Goal: Transaction & Acquisition: Subscribe to service/newsletter

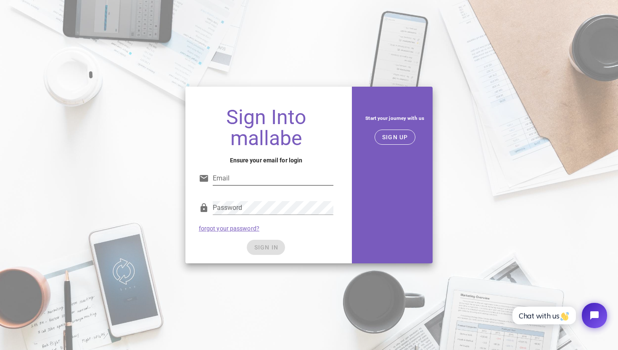
click at [269, 180] on input "Email" at bounding box center [273, 178] width 121 height 13
type input "contact@sareenv.com"
click at [399, 137] on span "SIGN UP" at bounding box center [395, 137] width 26 height 7
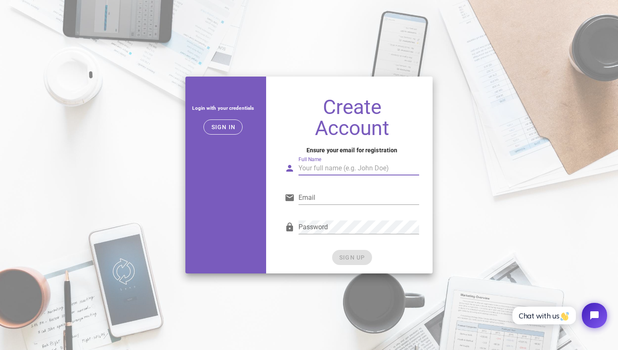
click at [319, 169] on input "Full Name" at bounding box center [359, 167] width 121 height 13
click at [317, 168] on input "Full Name" at bounding box center [359, 167] width 121 height 13
type input "vinney"
click at [336, 200] on input "Email" at bounding box center [359, 197] width 121 height 13
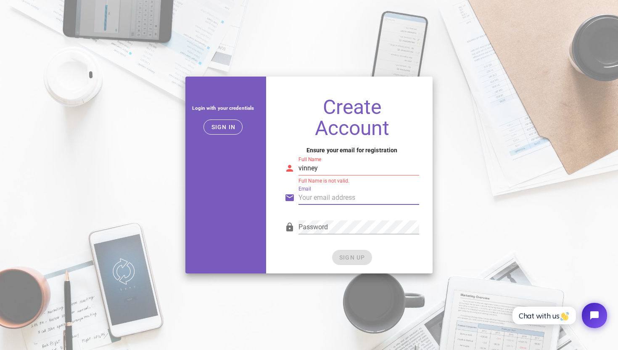
type input "sareenv026@outlook.com"
click at [350, 259] on div "SIGN UP" at bounding box center [352, 257] width 135 height 15
click at [343, 172] on input "vinney" at bounding box center [359, 167] width 121 height 13
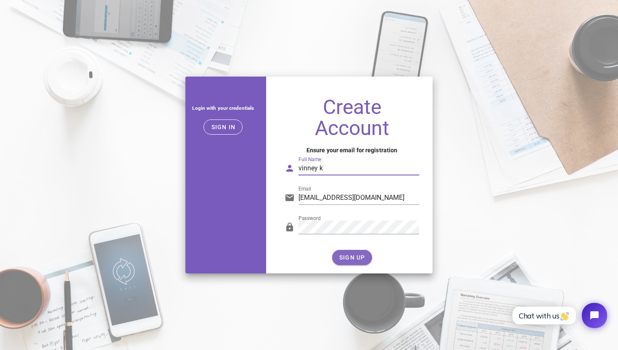
type input "vinney k"
click at [342, 259] on span "SIGN UP" at bounding box center [352, 257] width 26 height 7
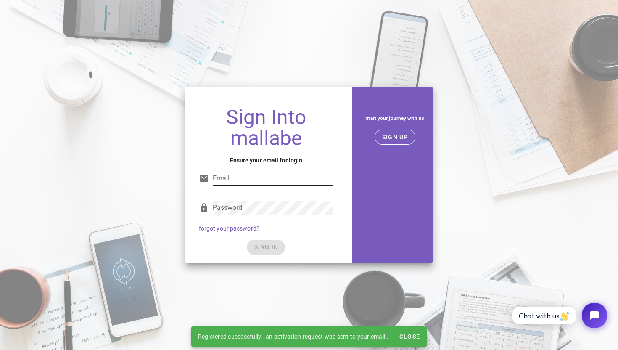
click at [293, 176] on input "Email" at bounding box center [273, 178] width 121 height 13
type input "sareenv026@outlook.com"
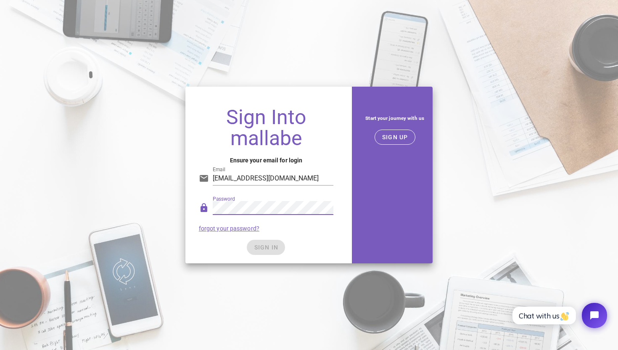
click at [266, 254] on div "SIGN IN" at bounding box center [266, 247] width 135 height 15
click at [267, 252] on button "SIGN IN" at bounding box center [266, 247] width 38 height 15
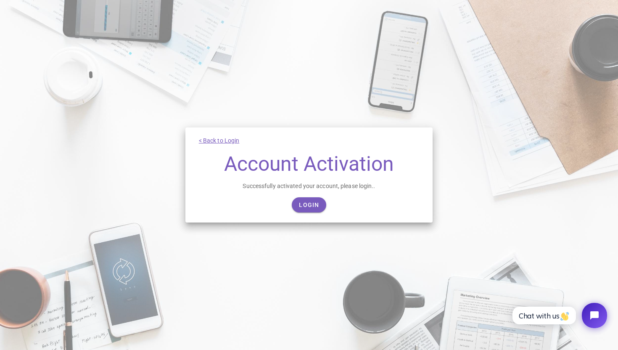
click at [311, 197] on div "< Back to Login Account Activation Successfully activated your account, please …" at bounding box center [309, 174] width 248 height 95
click at [316, 210] on link "Login" at bounding box center [309, 204] width 34 height 15
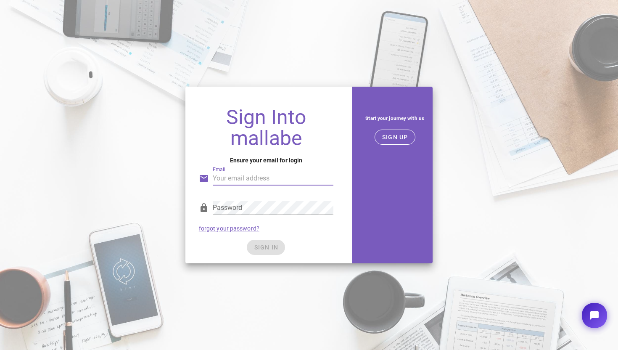
click at [299, 178] on input "Email" at bounding box center [273, 178] width 121 height 13
type input "sareenv026@outlook.com"
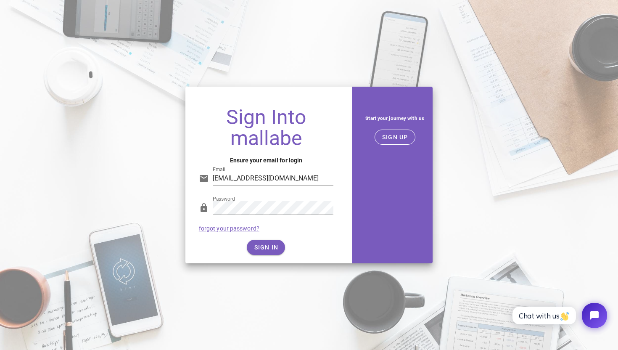
click at [264, 243] on div "SIGN IN" at bounding box center [266, 247] width 135 height 15
click at [270, 246] on span "SIGN IN" at bounding box center [266, 247] width 25 height 7
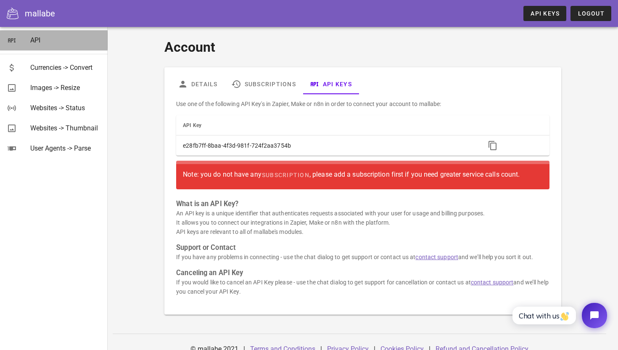
click at [48, 44] on div "API" at bounding box center [65, 40] width 71 height 8
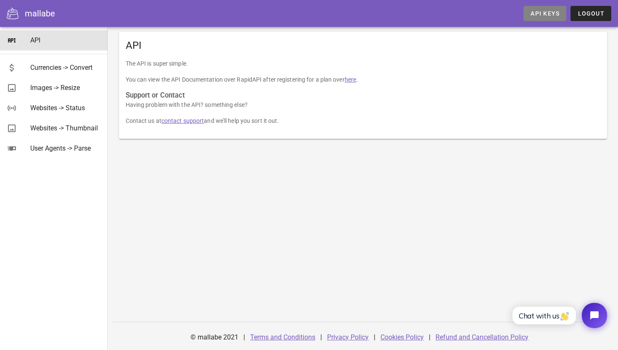
click at [542, 8] on link "API Keys" at bounding box center [544, 13] width 43 height 15
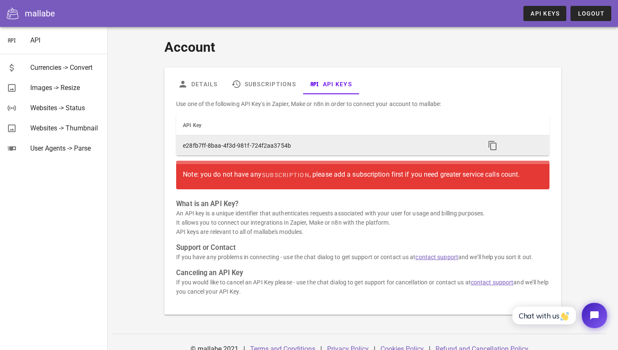
click at [277, 142] on td "e28fb7ff-8baa-4f3d-981f-724f2aa3754b" at bounding box center [327, 145] width 302 height 20
copy table "API Key"
click at [489, 144] on icon "button" at bounding box center [493, 145] width 10 height 10
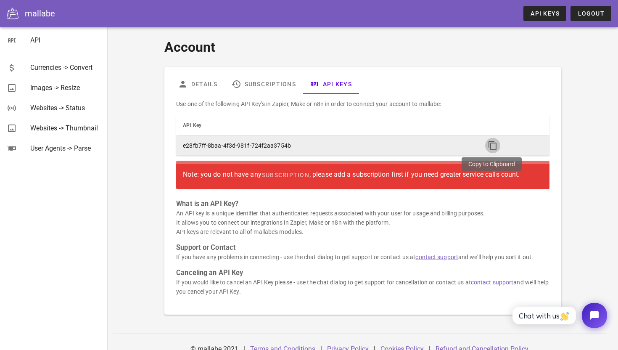
copy table "API Key"
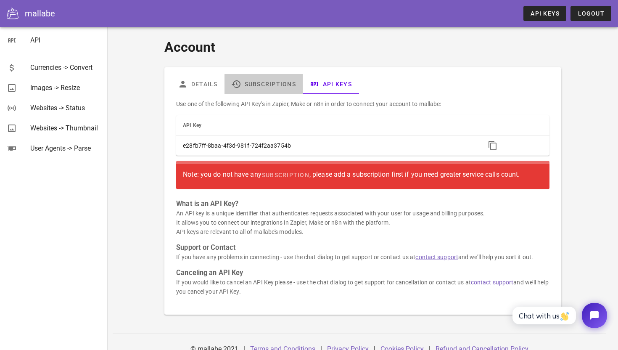
click at [260, 81] on link "Subscriptions" at bounding box center [264, 84] width 78 height 20
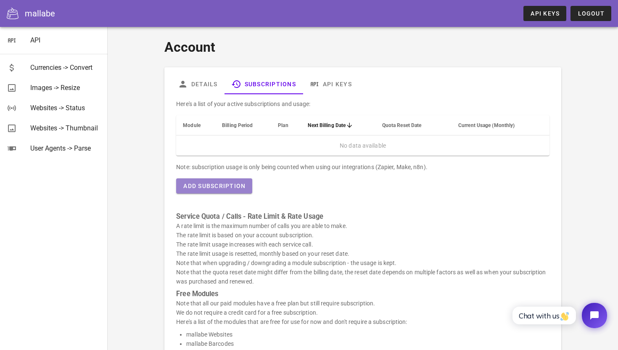
click at [238, 183] on span "Add Subscription" at bounding box center [214, 185] width 63 height 7
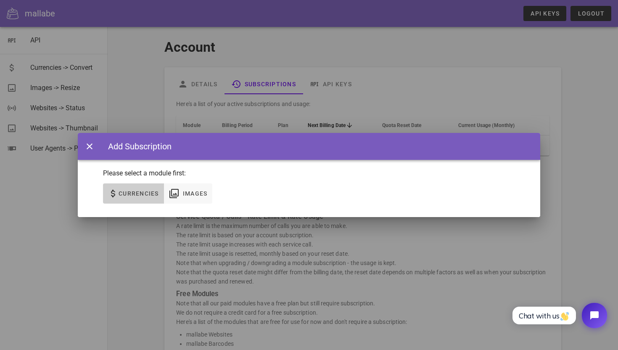
click at [153, 192] on span "Currencies" at bounding box center [138, 193] width 41 height 7
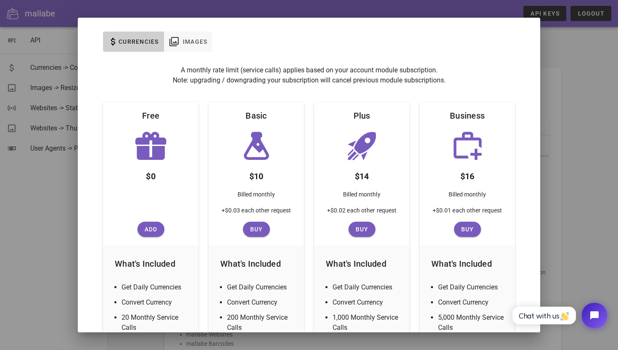
scroll to position [43, 0]
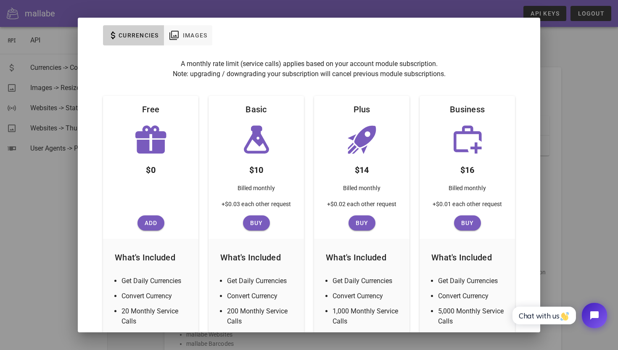
click at [156, 214] on div at bounding box center [150, 207] width 15 height 16
click at [156, 227] on button "Add" at bounding box center [150, 222] width 27 height 15
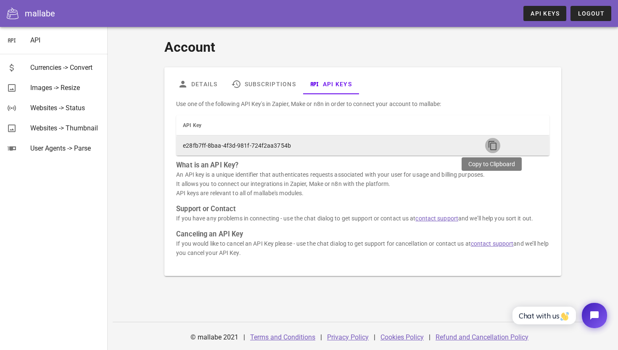
click at [494, 143] on icon "button" at bounding box center [493, 145] width 10 height 10
